Goal: Task Accomplishment & Management: Manage account settings

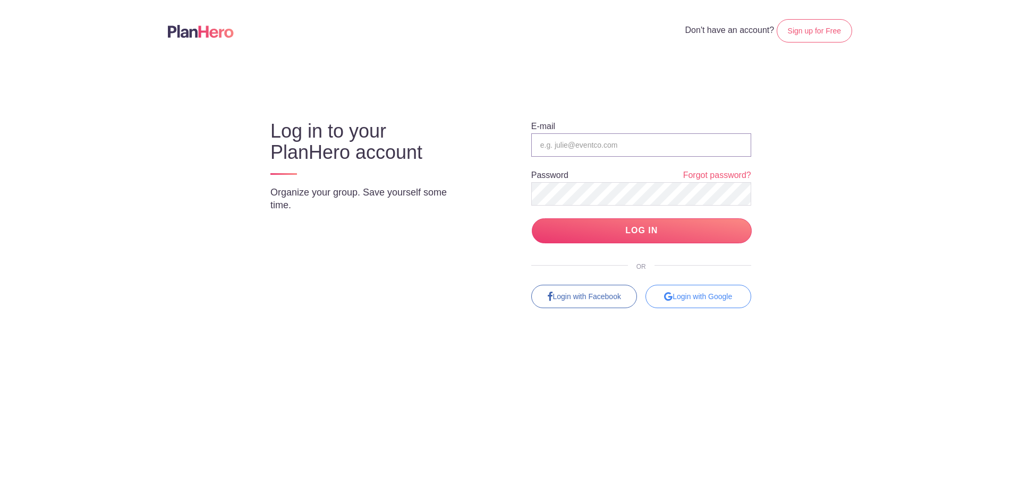
click at [696, 139] on input "email" at bounding box center [641, 144] width 220 height 23
type input "[EMAIL_ADDRESS][DOMAIN_NAME]"
click at [650, 224] on input "LOG IN" at bounding box center [642, 230] width 220 height 25
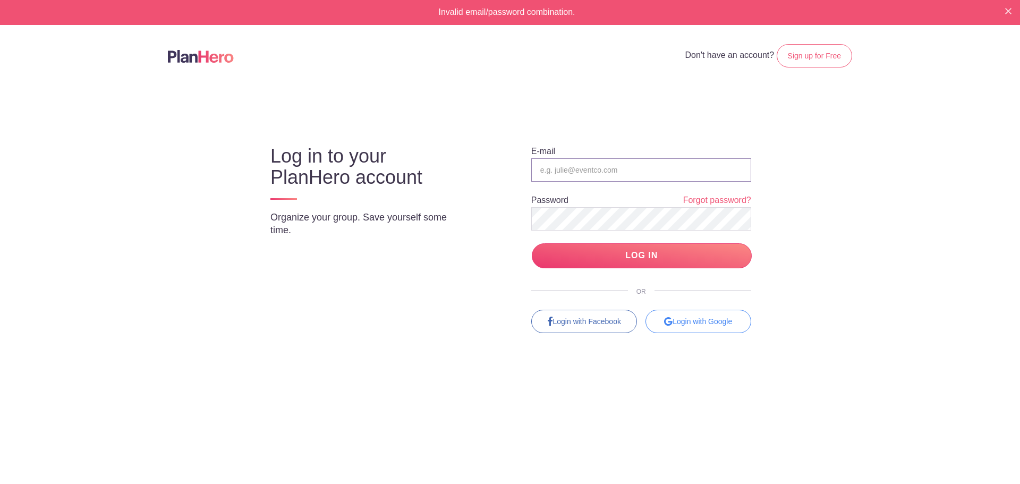
click at [636, 180] on input "email" at bounding box center [641, 169] width 220 height 23
type input "[EMAIL_ADDRESS][DOMAIN_NAME]"
click at [532, 243] on input "LOG IN" at bounding box center [642, 255] width 220 height 25
click at [608, 167] on input "email" at bounding box center [641, 169] width 220 height 23
type input "[EMAIL_ADDRESS][DOMAIN_NAME]"
